Goal: Information Seeking & Learning: Find specific fact

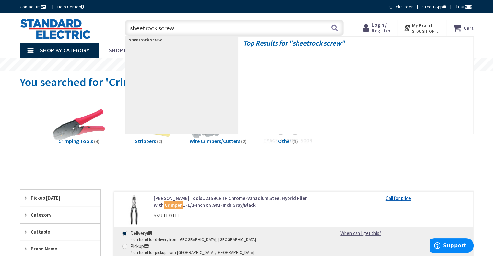
type input "sheetrock screws"
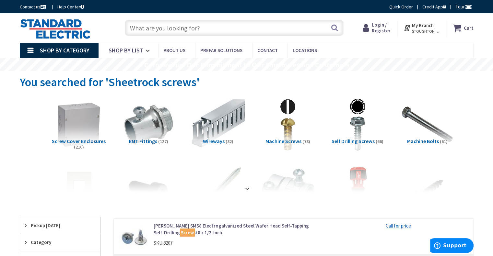
click at [208, 32] on input "text" at bounding box center [234, 28] width 219 height 16
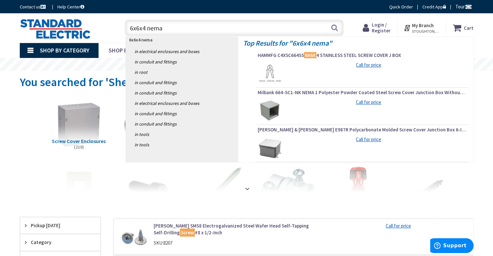
type input "6x6x4 nema 3"
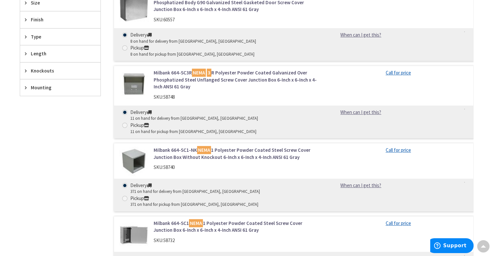
scroll to position [324, 0]
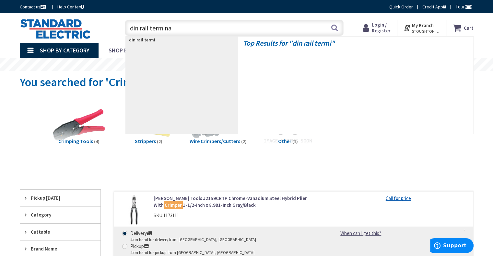
type input "din rail terminal"
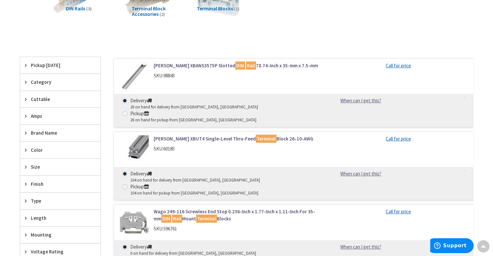
scroll to position [130, 0]
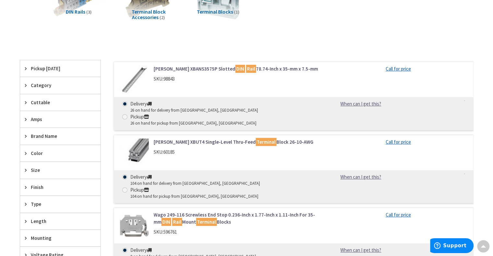
click at [196, 139] on link "Eaton XBUT4 Single-Level Thru-Feed Terminal Block 26-10-AWG" at bounding box center [236, 142] width 165 height 7
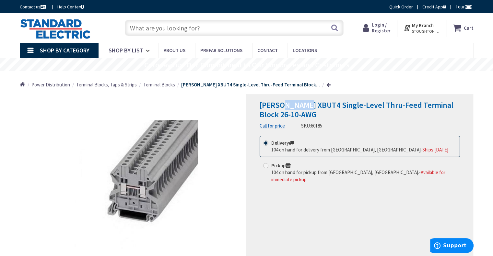
drag, startPoint x: 304, startPoint y: 105, endPoint x: 280, endPoint y: 104, distance: 24.0
click at [280, 104] on span "[PERSON_NAME] XBUT4 Single-Level Thru-Feed Terminal Block 26-10-AWG" at bounding box center [357, 109] width 194 height 19
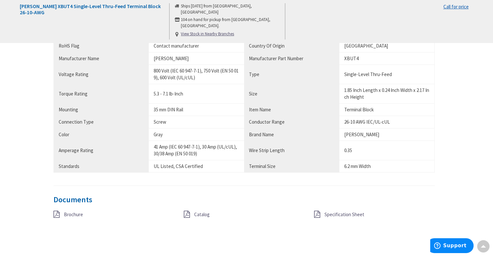
scroll to position [389, 0]
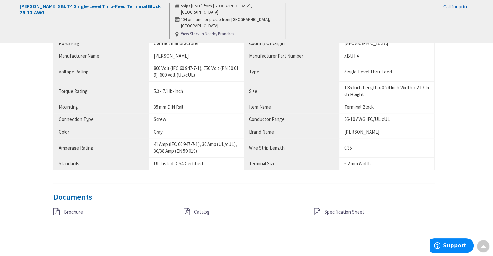
click at [346, 210] on span "Specification Sheet" at bounding box center [344, 212] width 40 height 6
click at [76, 211] on span "Brochure" at bounding box center [73, 212] width 19 height 6
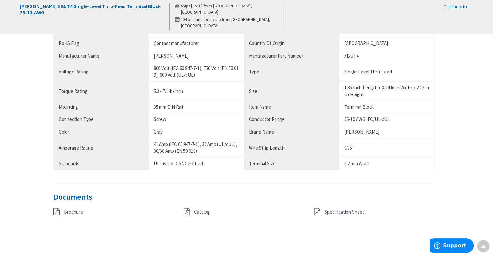
click at [204, 211] on span "Catalog" at bounding box center [202, 212] width 16 height 6
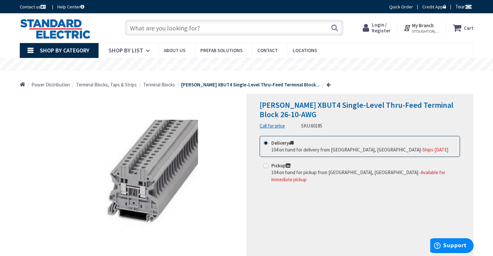
click at [223, 28] on input "text" at bounding box center [234, 28] width 219 height 16
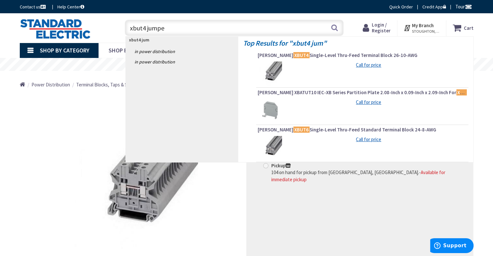
type input "xbut4 jumper"
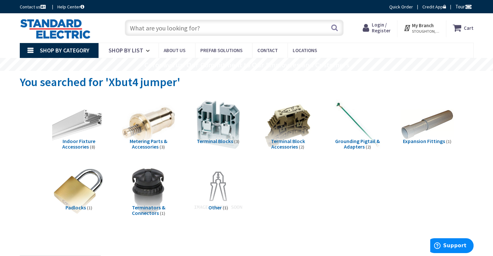
click at [186, 24] on input "text" at bounding box center [234, 28] width 219 height 16
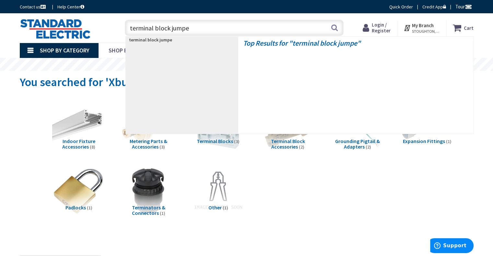
type input "terminal block jumper"
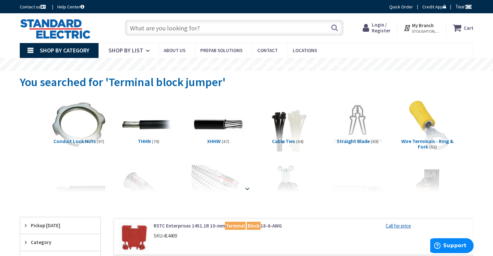
click at [246, 190] on strong at bounding box center [247, 188] width 8 height 7
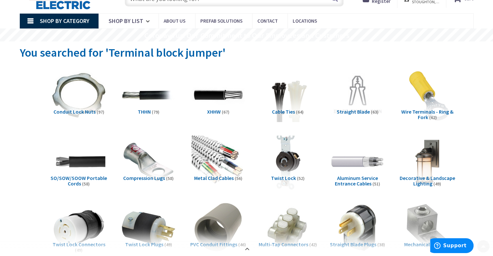
scroll to position [97, 0]
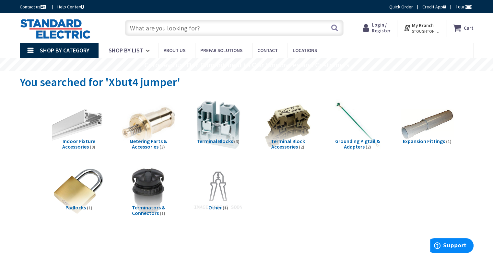
click at [294, 144] on span "Terminal Block Accessories" at bounding box center [288, 144] width 34 height 12
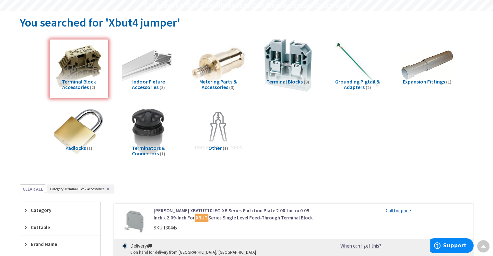
scroll to position [50, 0]
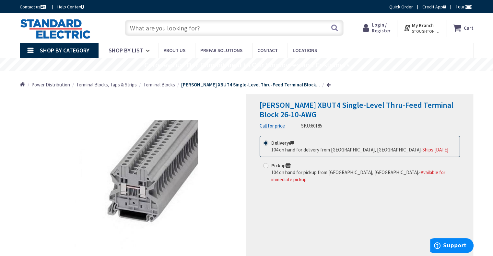
click at [211, 33] on input "text" at bounding box center [234, 28] width 219 height 16
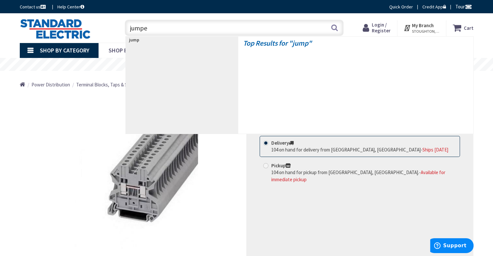
type input "jumper"
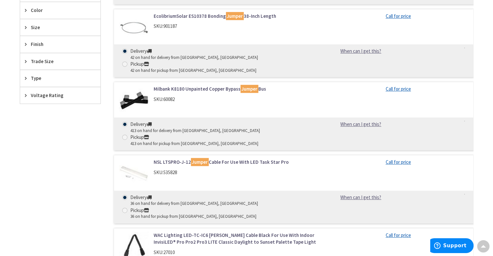
scroll to position [162, 0]
